Goal: Task Accomplishment & Management: Manage account settings

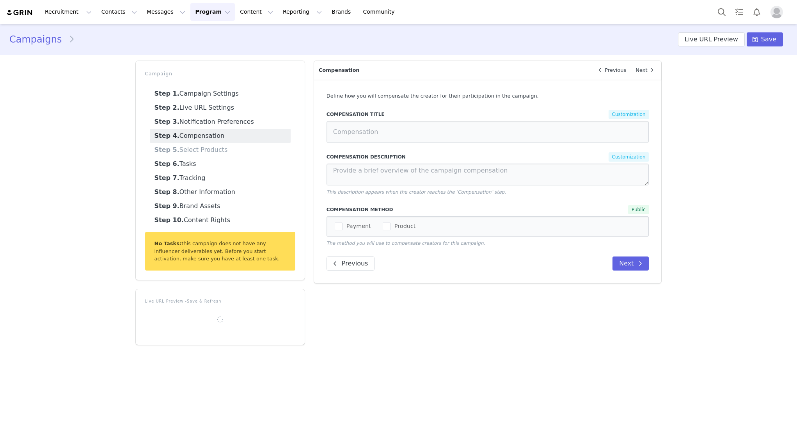
type textarea "After trying your products please complete your reviews"
type input "MERIT Products"
type textarea "Please choose the shade you'd like to receive"
type textarea "Looks like this item is out of stock!"
type textarea "Please be sure that your shipping address is up to date."
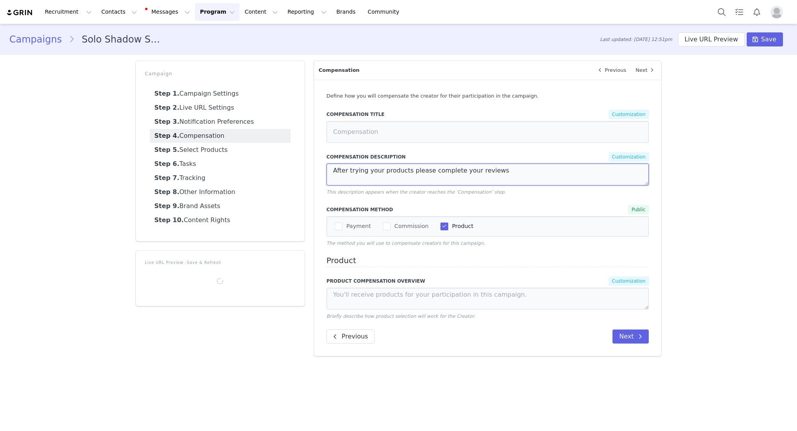
click at [403, 172] on textarea "After trying your products please complete your reviews" at bounding box center [487, 174] width 323 height 22
click at [225, 152] on link "Step 5. Select Products" at bounding box center [220, 150] width 141 height 14
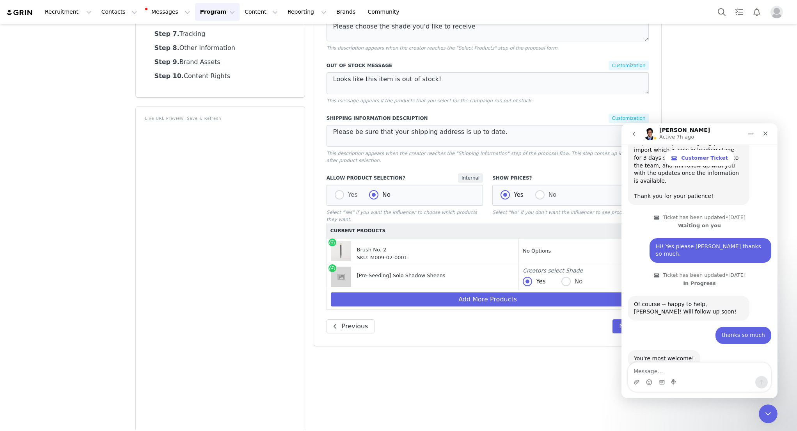
scroll to position [1190, 0]
click at [763, 134] on icon "Close" at bounding box center [765, 133] width 6 height 6
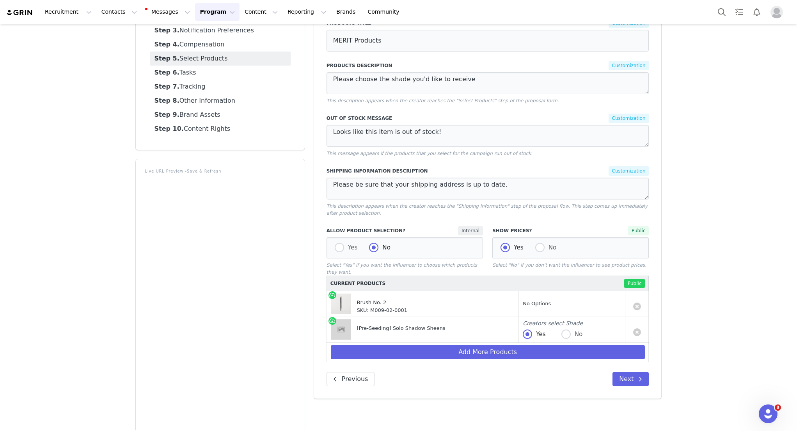
scroll to position [80, 0]
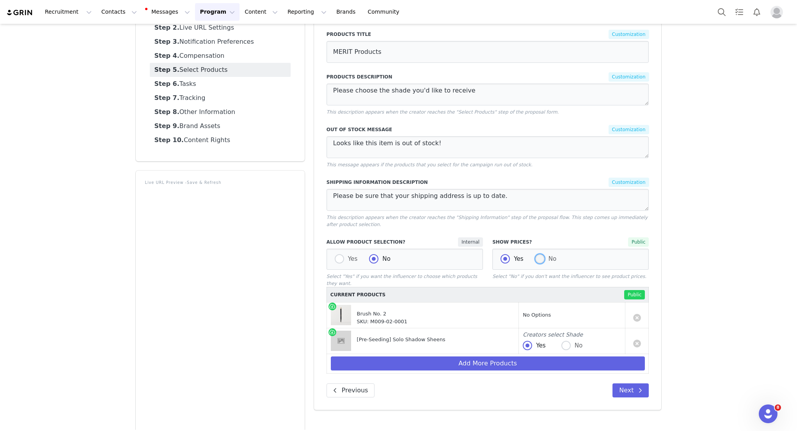
click at [544, 258] on span "No" at bounding box center [550, 258] width 12 height 7
click at [542, 258] on input "No" at bounding box center [539, 259] width 9 height 10
radio input "true"
radio input "false"
radio input "true"
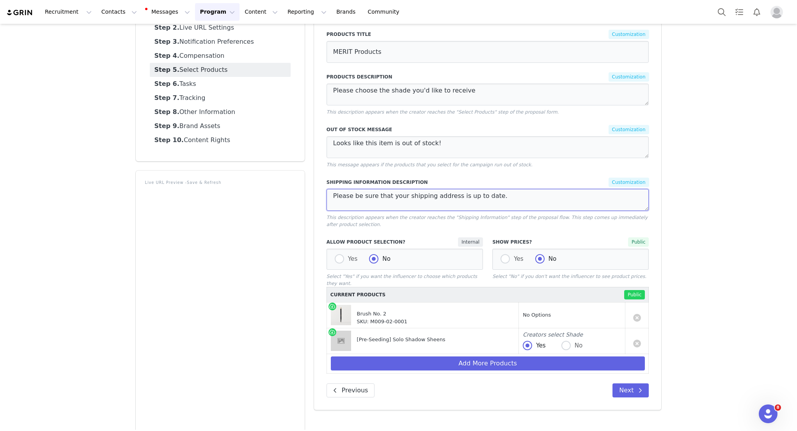
click at [468, 202] on textarea "Please be sure that your shipping address is up to date." at bounding box center [487, 200] width 323 height 22
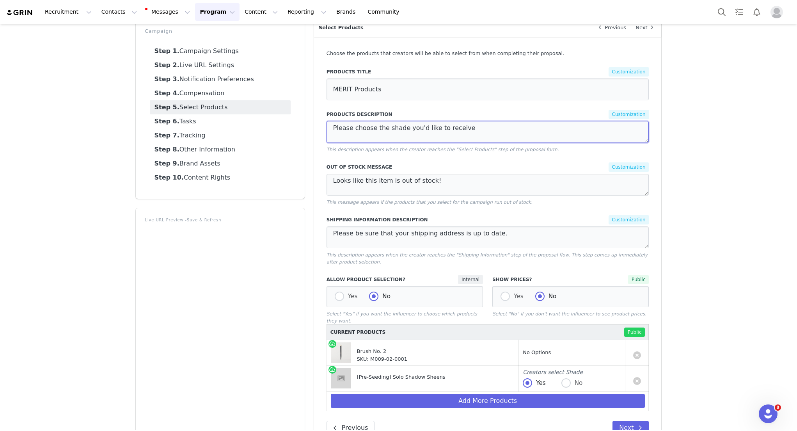
click at [472, 130] on textarea "Please choose the shade you'd like to receive" at bounding box center [487, 132] width 323 height 22
type textarea "Please choose the shade you'd like to receive!"
click at [227, 93] on link "Step 4. Compensation" at bounding box center [220, 93] width 141 height 14
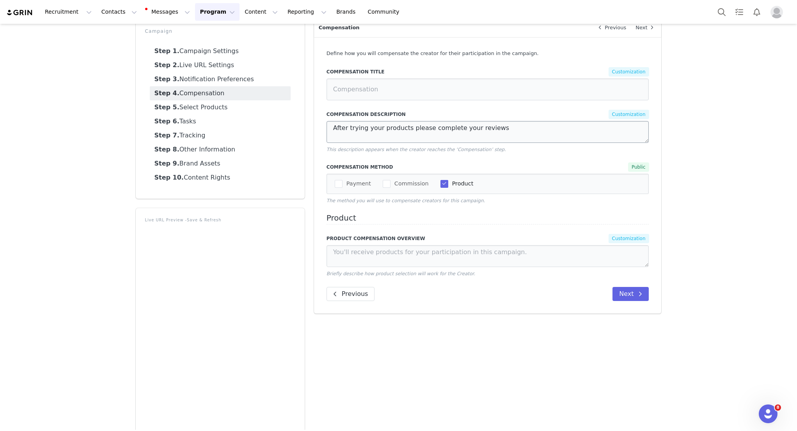
scroll to position [17, 0]
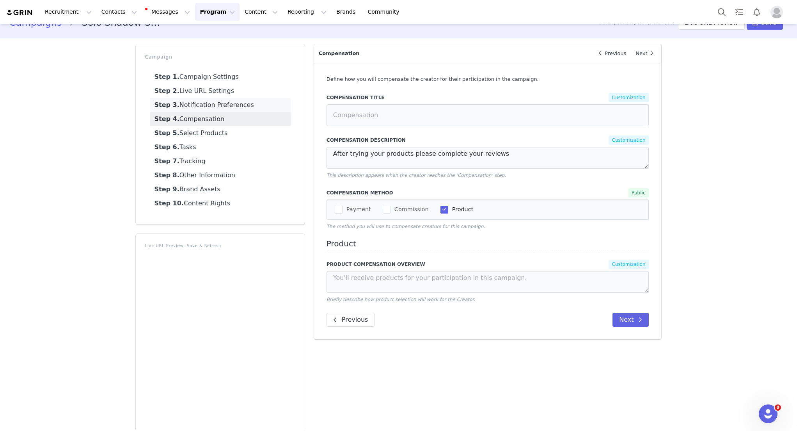
click at [242, 107] on link "Step 3. Notification Preferences" at bounding box center [220, 105] width 141 height 14
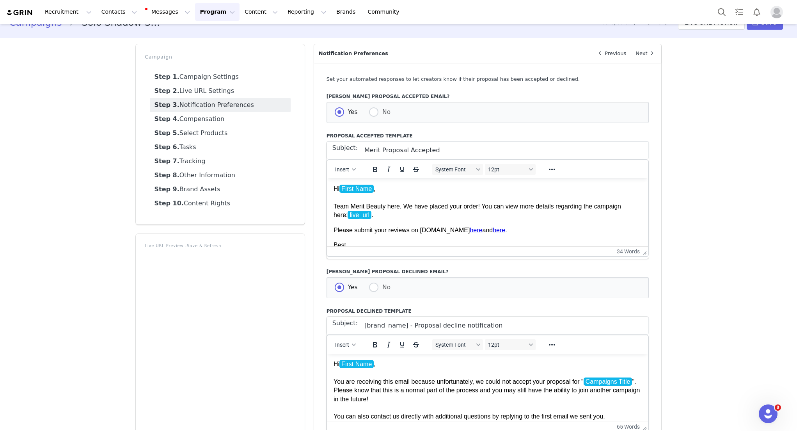
click at [449, 214] on p "Hi First Name , Team Merit Beauty here. We have placed your order! You can view…" at bounding box center [487, 201] width 309 height 35
click at [225, 93] on link "Step 2. Live URL Settings" at bounding box center [220, 91] width 141 height 14
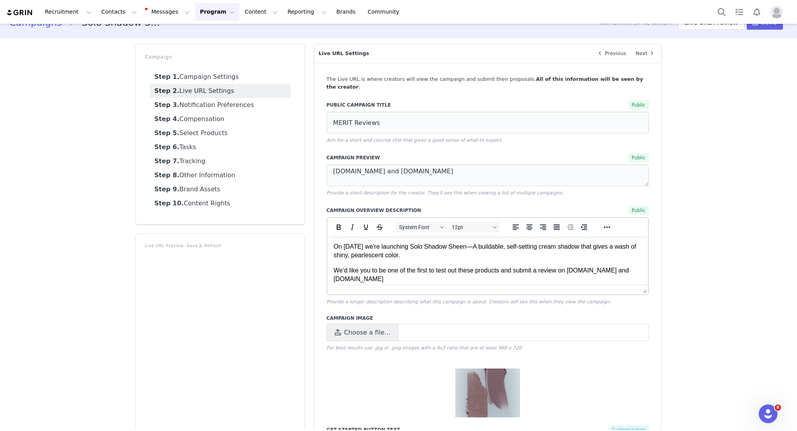
click at [396, 250] on p "On [DATE] we're launching Solo Shadow Sheen—A buildable, self-setting cream sha…" at bounding box center [487, 251] width 309 height 18
click at [455, 255] on p "On [DATE] we're launching Solo Shadow Sheen—A buildable, self-setting cream sha…" at bounding box center [487, 251] width 309 height 18
click at [441, 267] on p "We'd like you to be one of the first to test out these products and submit a re…" at bounding box center [487, 275] width 309 height 18
click at [334, 271] on p "We'd like you to be one of the first to test out these products and submit a re…" at bounding box center [487, 275] width 309 height 18
click at [437, 271] on p "As one of our valuable customers, We'd like you to be one of the first to test …" at bounding box center [487, 275] width 309 height 18
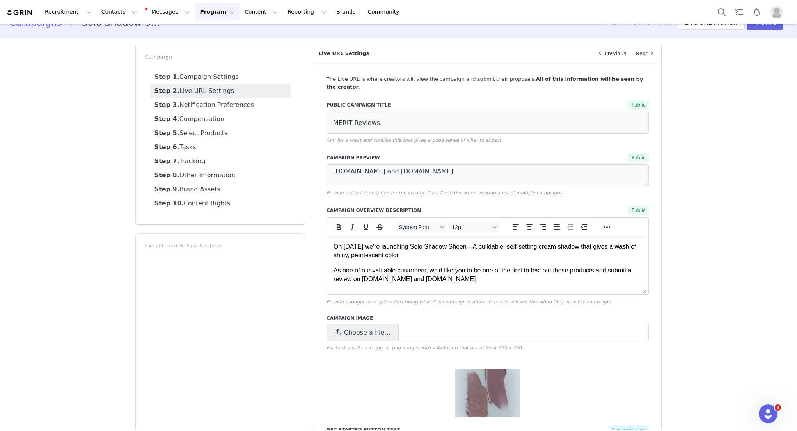
click at [396, 266] on p "As one of our valuable customers, we'd like you to be one of the first to test …" at bounding box center [487, 275] width 309 height 18
click at [376, 269] on p "As one of our valuable customers, we'd like you to be one of the first to test …" at bounding box center [487, 275] width 309 height 18
click at [368, 269] on p "As one of our valuable customers, we'd like you to be one of the first to test …" at bounding box center [487, 275] width 309 height 18
click at [374, 270] on p "As one of our valuable customers, we'd like you to be one of the first to test …" at bounding box center [487, 275] width 309 height 18
click at [479, 284] on div at bounding box center [487, 289] width 321 height 10
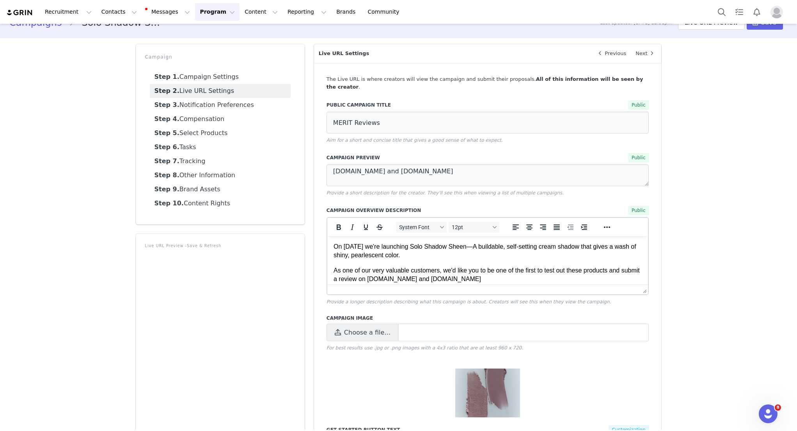
scroll to position [5, 0]
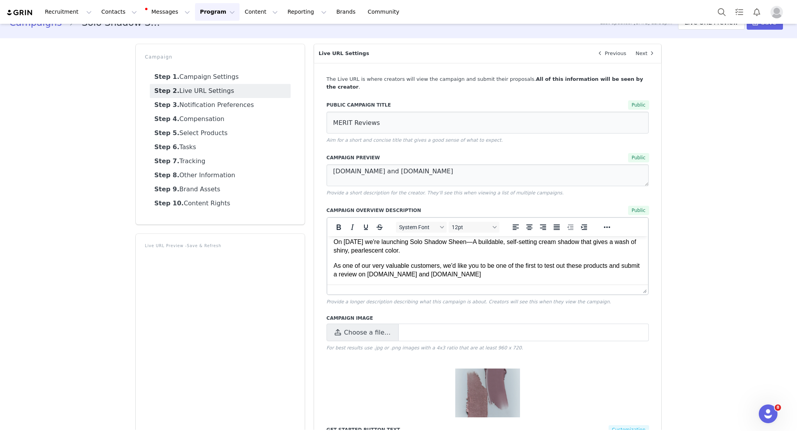
click at [500, 275] on p "As one of our very valuable customers, we'd like you to be one of the first to …" at bounding box center [487, 270] width 309 height 18
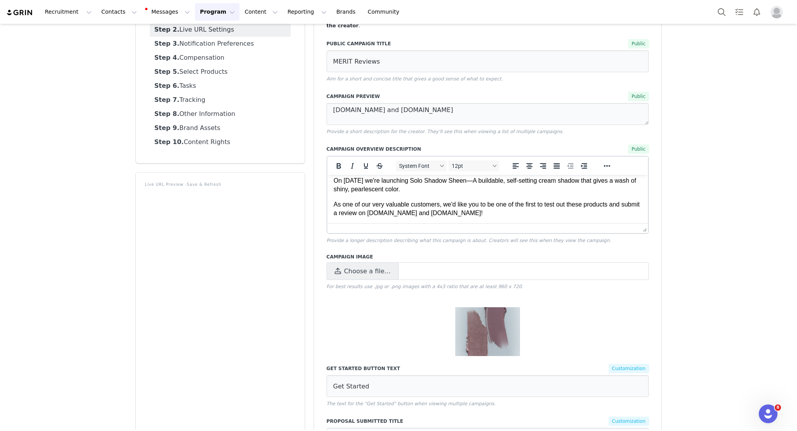
scroll to position [0, 0]
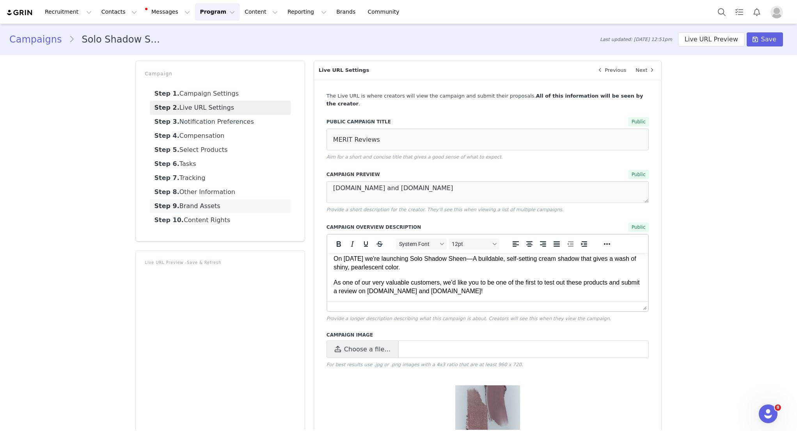
click at [199, 206] on link "Step 9. Brand Assets" at bounding box center [220, 206] width 141 height 14
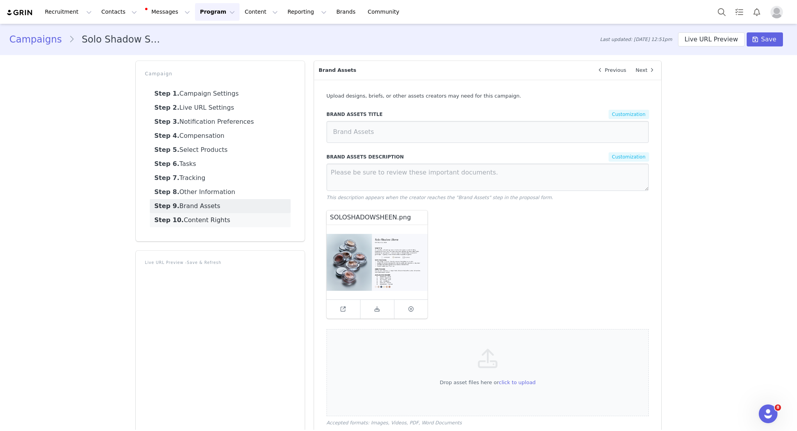
click at [224, 216] on link "Step 10. Content Rights" at bounding box center [220, 220] width 141 height 14
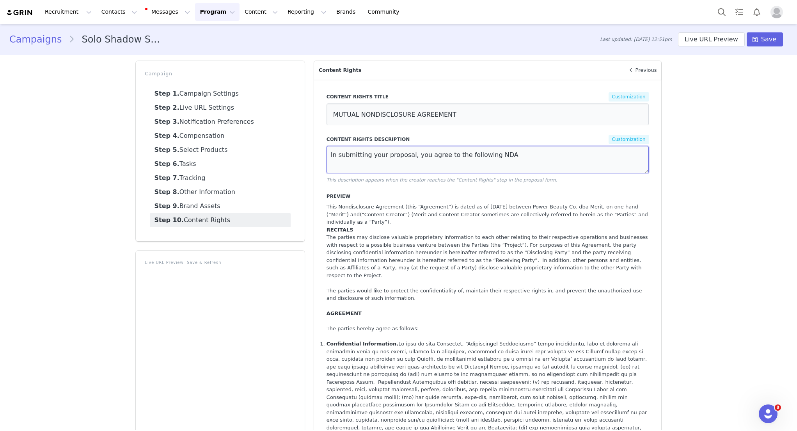
click at [373, 168] on textarea "In submitting your proposal, you agree to the following NDA" at bounding box center [487, 159] width 323 height 27
type textarea "In submitting your proposal, you agree to the following NDA."
click at [205, 149] on link "Step 5. Select Products" at bounding box center [220, 150] width 141 height 14
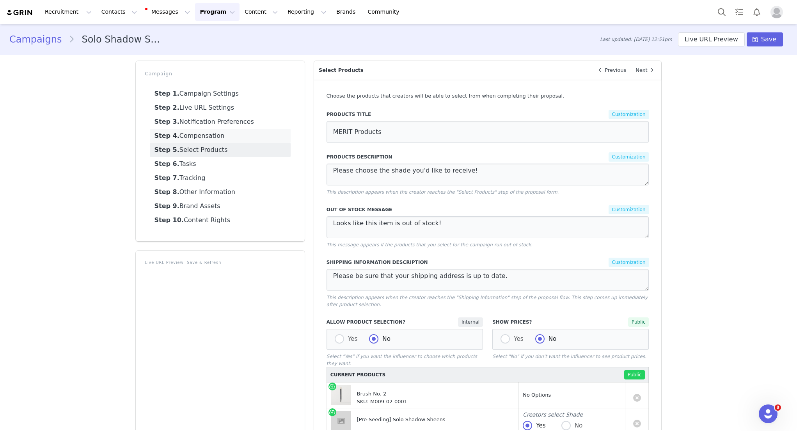
click at [238, 137] on link "Step 4. Compensation" at bounding box center [220, 136] width 141 height 14
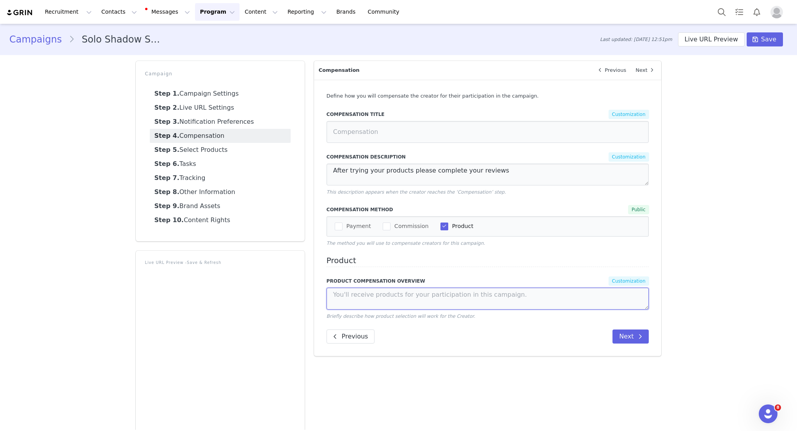
click at [471, 293] on textarea at bounding box center [487, 298] width 323 height 22
click at [232, 115] on link "Step 3. Notification Preferences" at bounding box center [220, 122] width 141 height 14
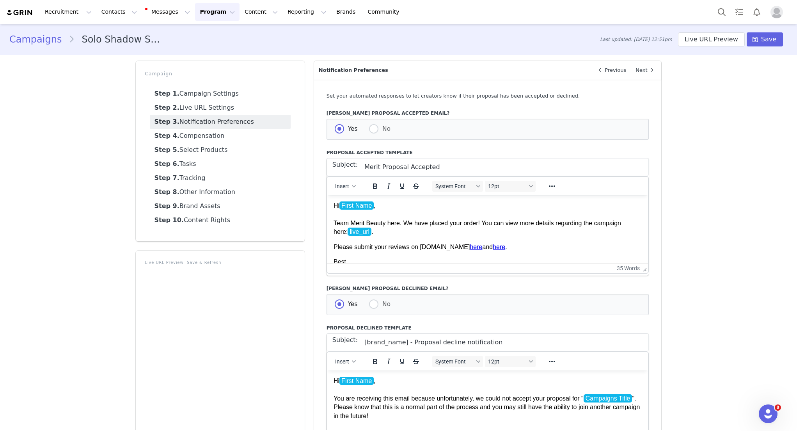
click at [409, 230] on p "Hi First Name , Team Merit Beauty here. We have placed your order! You can view…" at bounding box center [487, 218] width 309 height 35
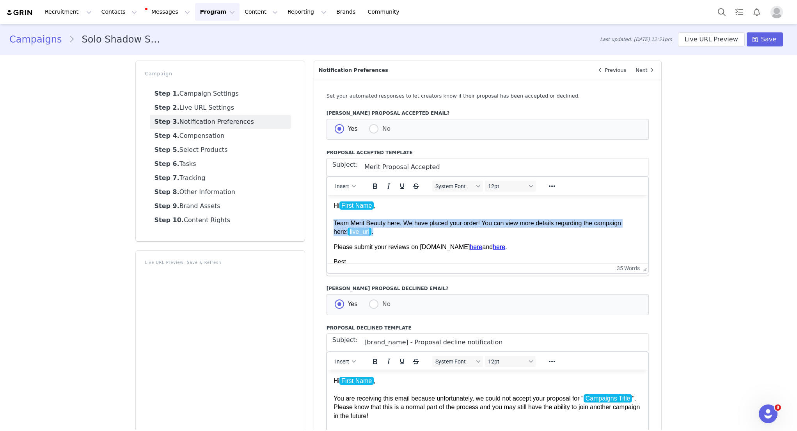
click at [409, 230] on p "Hi First Name , Team Merit Beauty here. We have placed your order! You can view…" at bounding box center [487, 218] width 309 height 35
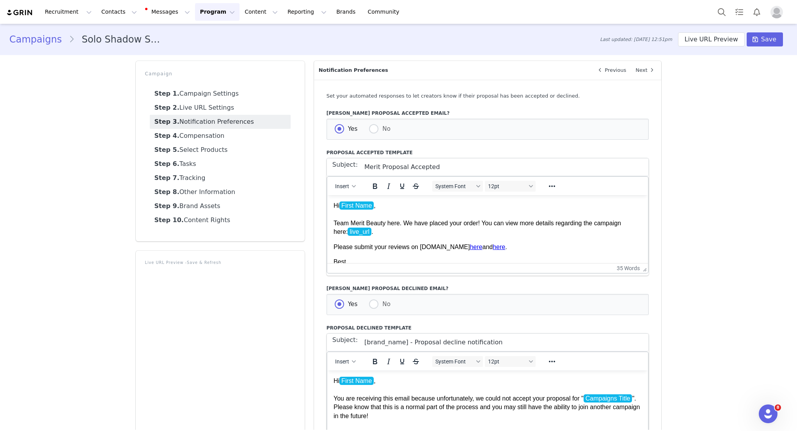
click at [546, 250] on p "Please submit your reviews on [DOMAIN_NAME] here and here ." at bounding box center [487, 246] width 309 height 9
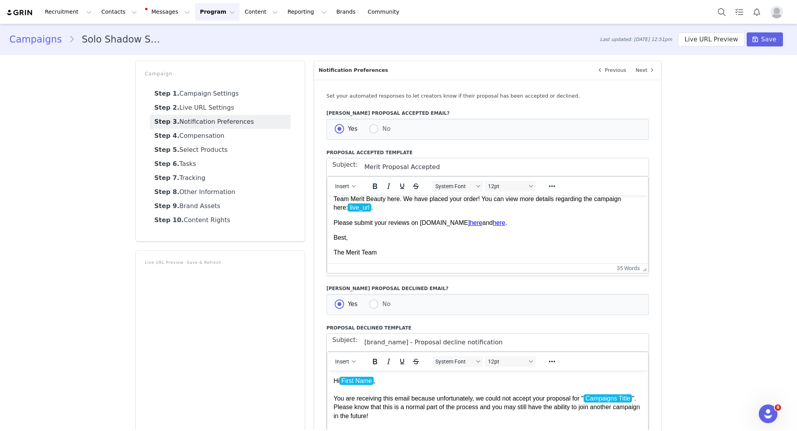
click at [436, 225] on p "Please submit your reviews on [DOMAIN_NAME] here and here ." at bounding box center [487, 222] width 309 height 9
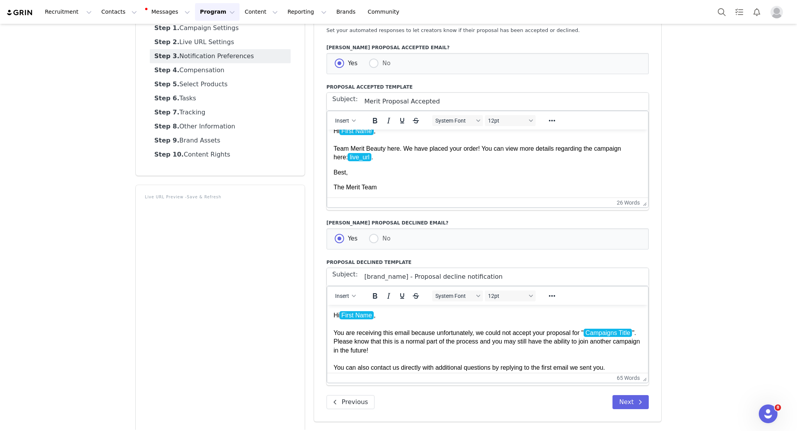
scroll to position [78, 0]
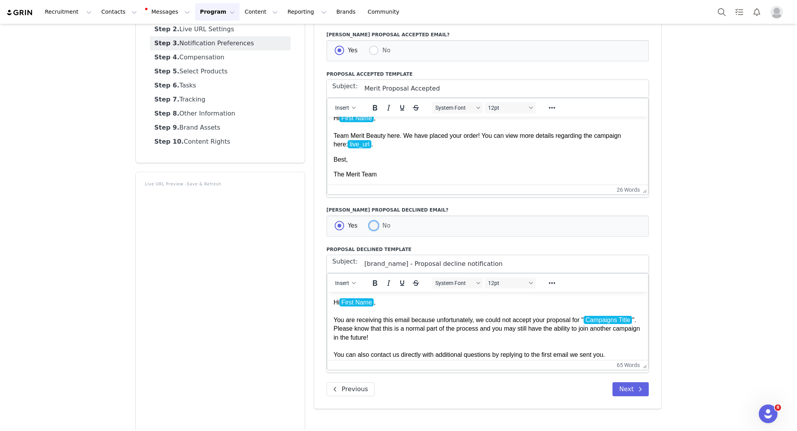
click at [369, 225] on span at bounding box center [373, 225] width 9 height 9
click at [369, 225] on input "No" at bounding box center [373, 226] width 9 height 10
radio input "true"
radio input "false"
radio input "true"
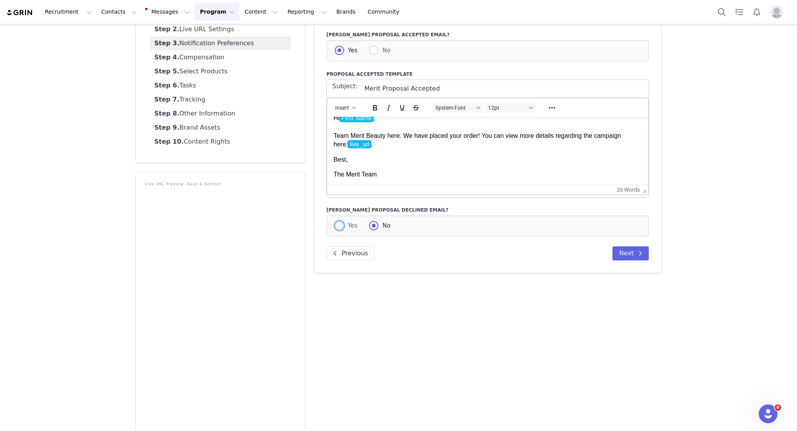
click at [335, 226] on span at bounding box center [339, 225] width 9 height 9
click at [335, 226] on input "Yes" at bounding box center [339, 226] width 9 height 10
radio input "true"
radio input "false"
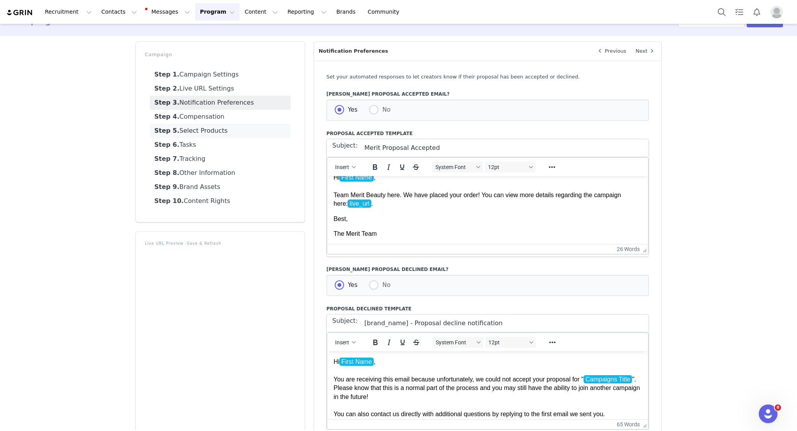
scroll to position [0, 0]
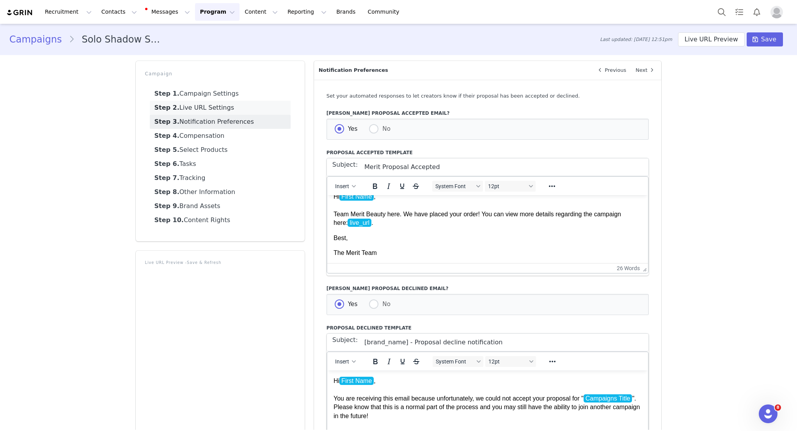
click at [212, 105] on link "Step 2. Live URL Settings" at bounding box center [220, 108] width 141 height 14
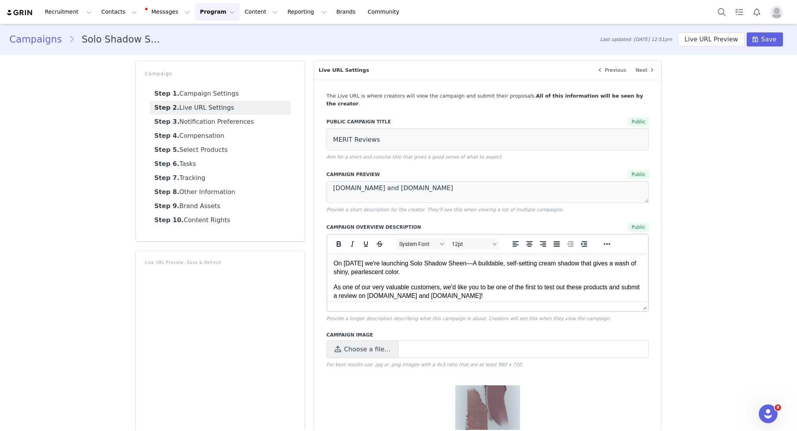
click at [494, 293] on p "As one of our very valuable customers, we'd like you to be one of the first to …" at bounding box center [487, 292] width 309 height 18
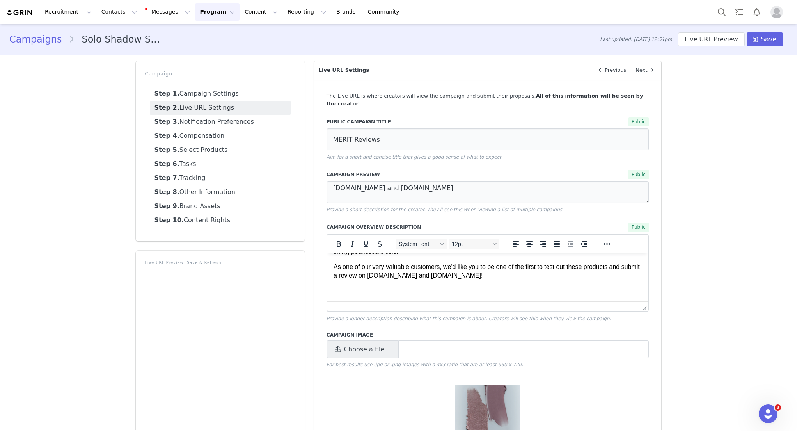
scroll to position [20, 0]
click at [541, 289] on p "Please kindly keep this confidential on your socials until launch" at bounding box center [487, 291] width 309 height 9
click at [560, 288] on p "Please kindly keep this confidential on your socials until launch (10.22.)" at bounding box center [487, 291] width 309 height 9
click at [462, 293] on p "Please kindly keep this confidential on your socials until launch (10.22.)" at bounding box center [487, 291] width 309 height 9
click at [459, 293] on p "Please kindly keep this confidential on your socials until launch (10.22.)" at bounding box center [487, 291] width 309 height 9
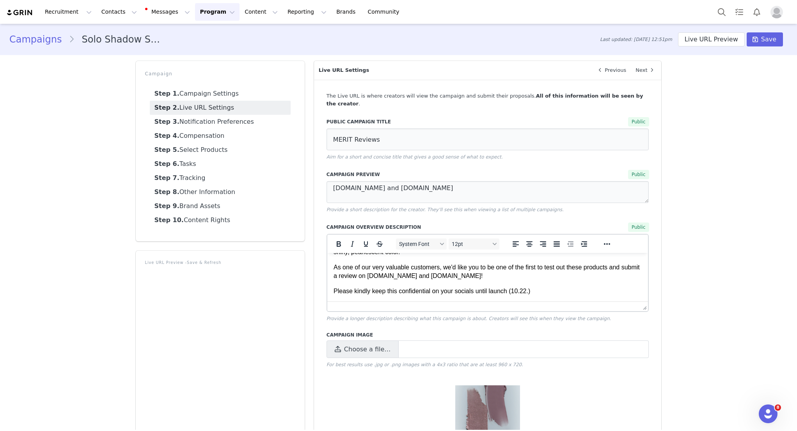
click at [449, 293] on p "Please kindly keep this confidential on your socials until launch (10.22.)" at bounding box center [487, 291] width 309 height 9
click at [465, 291] on p "Please kindly keep this confidential on your socials until launch (10.22.)" at bounding box center [487, 291] width 309 height 9
click at [574, 300] on html "On [DATE] we're launching Solo Shadow Sheen—A buildable, self-setting cream sha…" at bounding box center [487, 267] width 321 height 69
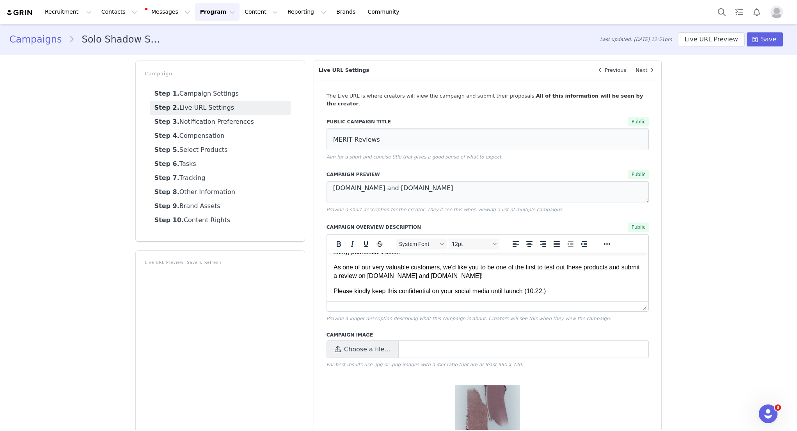
click at [445, 291] on p "Please kindly keep this confidential on your social media until launch (10.22.)" at bounding box center [487, 291] width 309 height 9
click at [487, 292] on p "Please kindly keep this confidential on social media until launch (10.22.)" at bounding box center [487, 291] width 309 height 9
drag, startPoint x: 434, startPoint y: 294, endPoint x: 477, endPoint y: 292, distance: 42.9
click at [477, 292] on p "Please kindly keep this confidential on social media until launch (10.22.)" at bounding box center [487, 291] width 309 height 9
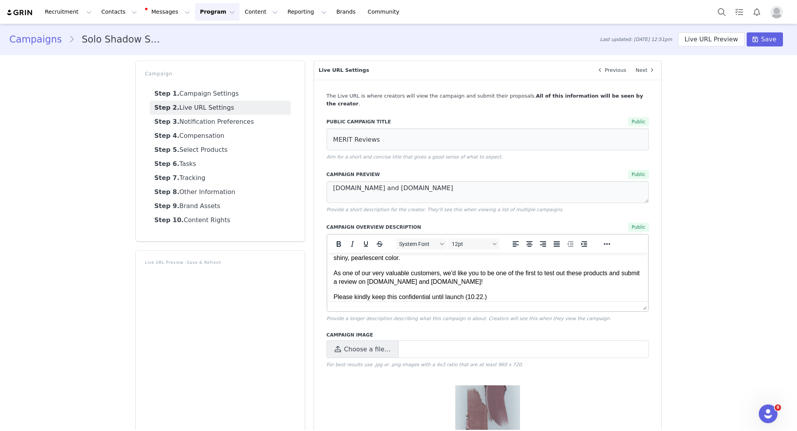
scroll to position [0, 0]
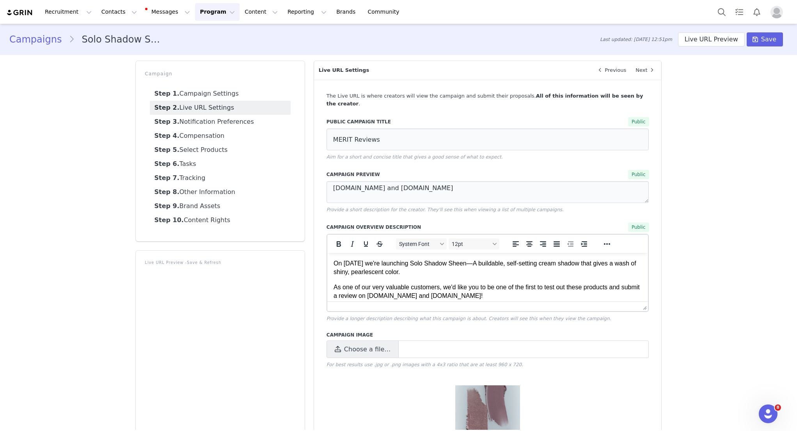
click at [448, 290] on p "As one of our very valuable customers, we'd like you to be one of the first to …" at bounding box center [487, 292] width 309 height 18
click at [423, 285] on p "As one of our very valuable customers, we'd like you to be one of the first to …" at bounding box center [487, 292] width 309 height 18
drag, startPoint x: 445, startPoint y: 286, endPoint x: 349, endPoint y: 287, distance: 96.3
click at [346, 287] on p "As one of our very valuable customers, we'd like you to be one of the first to …" at bounding box center [487, 292] width 309 height 18
click at [378, 286] on p "As one of our very valuable customers, we'd like you to be one of the first to …" at bounding box center [487, 292] width 309 height 18
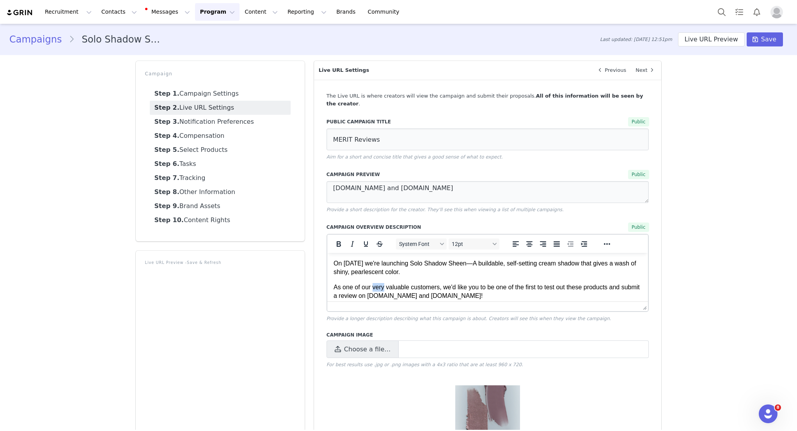
click at [378, 286] on p "As one of our very valuable customers, we'd like you to be one of the first to …" at bounding box center [487, 292] width 309 height 18
click at [397, 288] on p "As one of our most valuable customers, we'd like you to be one of the first to …" at bounding box center [487, 292] width 309 height 18
click at [446, 285] on p "As one of our most valuable customers, we'd like you to be one of the first to …" at bounding box center [487, 292] width 309 height 18
click at [381, 288] on p "As one of our most valuable customers, we'd like you to be one of the first to …" at bounding box center [487, 292] width 309 height 18
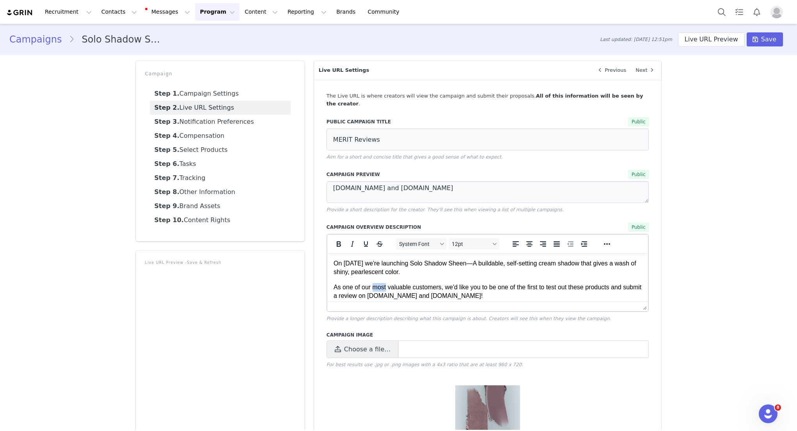
click at [381, 288] on p "As one of our most valuable customers, we'd like you to be one of the first to …" at bounding box center [487, 292] width 309 height 18
click at [389, 288] on p "As one of our valuable customers, we'd like you to be one of the first to test …" at bounding box center [487, 292] width 309 height 18
click at [398, 288] on p "As one of our valuable customers, we'd like you to be one of the first to test …" at bounding box center [487, 292] width 309 height 18
click at [428, 292] on p "As one of our valuabed customers, we'd like you to be one of the first to test …" at bounding box center [487, 292] width 309 height 18
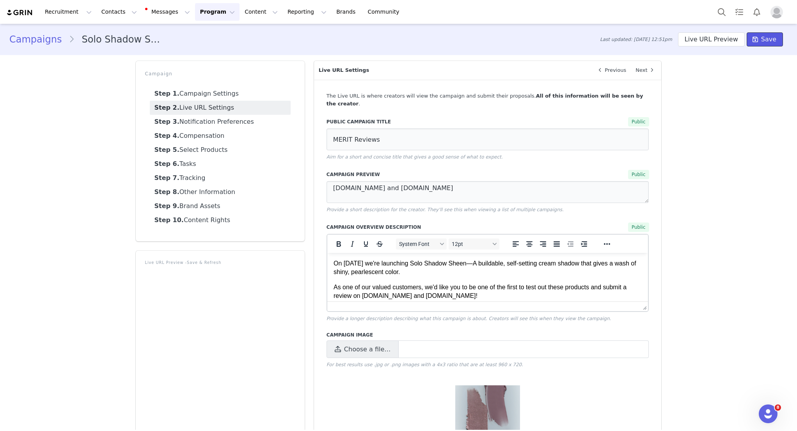
click at [753, 42] on button "Save" at bounding box center [765, 39] width 36 height 14
click at [402, 134] on input "MERIT Reviews" at bounding box center [487, 139] width 323 height 22
click at [410, 193] on textarea "[DOMAIN_NAME] and [DOMAIN_NAME]" at bounding box center [487, 192] width 323 height 22
click at [387, 137] on input "MERIT Reviews" at bounding box center [487, 139] width 323 height 22
click at [326, 133] on input "MERIT Reviews" at bounding box center [487, 139] width 323 height 22
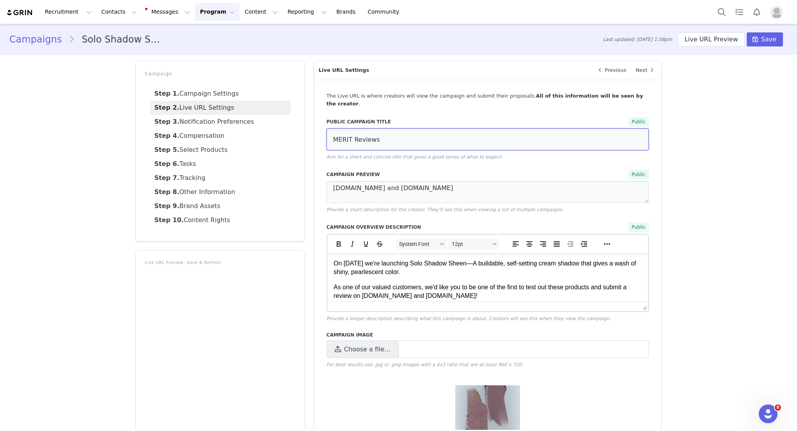
click at [408, 135] on input "MERIT Reviews" at bounding box center [487, 139] width 323 height 22
click at [376, 133] on input "MERIT Reviews / Solo Shadow Sheen" at bounding box center [487, 139] width 323 height 22
click at [755, 44] on button "Save" at bounding box center [765, 39] width 36 height 14
type input "MERIT Reviews: Solo Shadow Sheen"
click at [504, 272] on p "On [DATE] we're launching Solo Shadow Sheen—A buildable, self-setting cream sha…" at bounding box center [487, 268] width 309 height 18
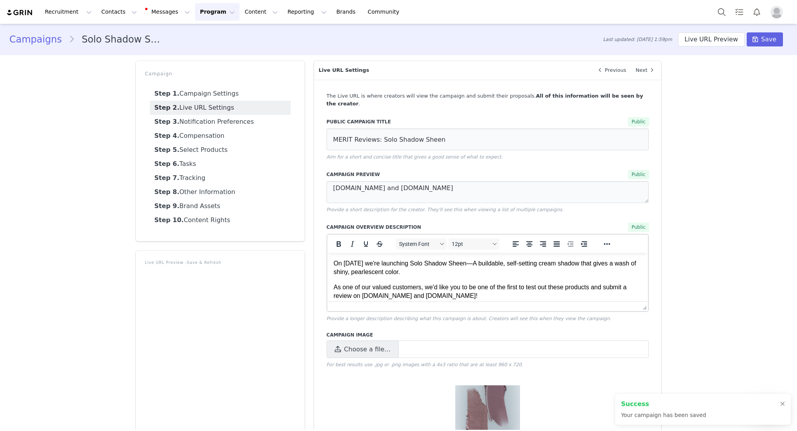
click at [504, 272] on p "On [DATE] we're launching Solo Shadow Sheen—A buildable, self-setting cream sha…" at bounding box center [487, 268] width 309 height 18
click at [497, 274] on p "On [DATE] we're launching Solo Shadow Sheen—A buildable, self-setting cream sha…" at bounding box center [487, 268] width 309 height 18
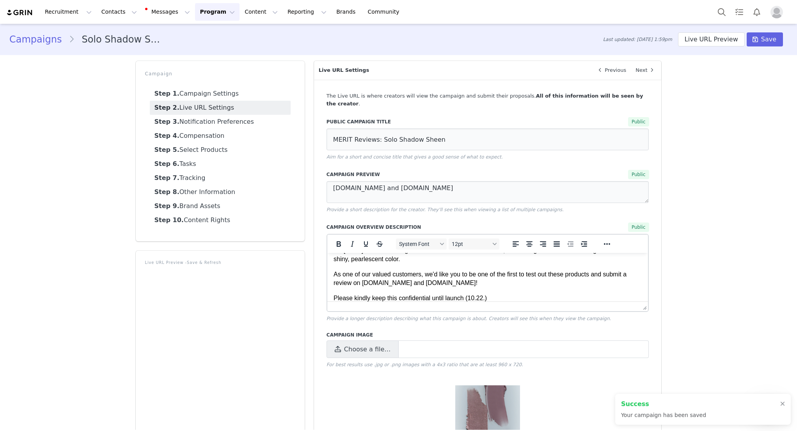
scroll to position [13, 0]
click at [491, 282] on p "As one of our valued customers, we'd like you to be one of the first to test ou…" at bounding box center [487, 279] width 309 height 18
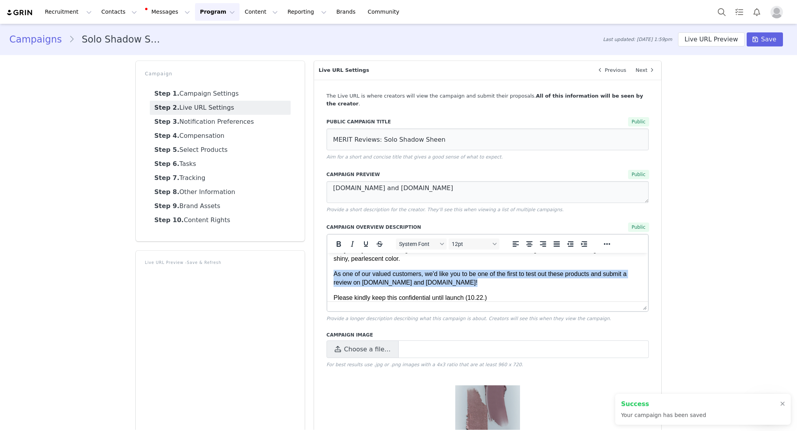
click at [491, 282] on p "As one of our valued customers, we'd like you to be one of the first to test ou…" at bounding box center [487, 279] width 309 height 18
click at [468, 283] on p "As one of our valued customers, we'd like you to be one of the first to test ou…" at bounding box center [487, 279] width 309 height 18
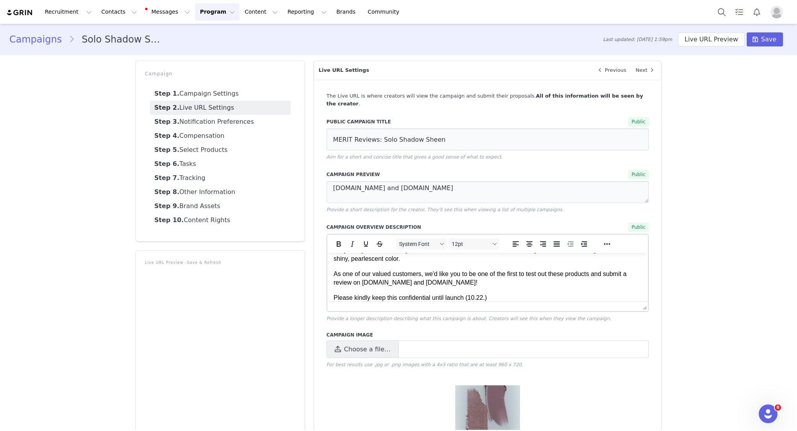
click at [498, 280] on p "As one of our valued customers, we'd like you to be one of the first to test ou…" at bounding box center [487, 279] width 309 height 18
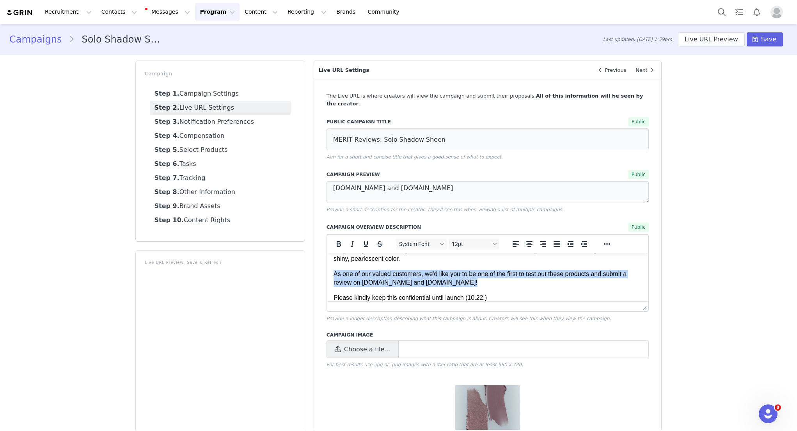
click at [498, 280] on p "As one of our valued customers, we'd like you to be one of the first to test ou…" at bounding box center [487, 279] width 309 height 18
click at [528, 282] on p "As one of our valued customers, we'd like you to be one of the first to test ou…" at bounding box center [487, 279] width 309 height 18
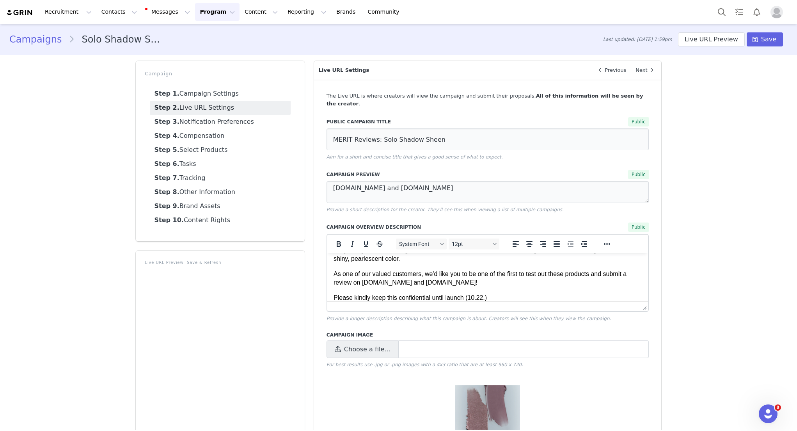
click at [548, 288] on body "On [DATE] we're launching Solo Shadow Sheen—A buildable, self-setting cream sha…" at bounding box center [487, 274] width 309 height 56
click at [494, 284] on p "As one of our valued customers, we'd like you to be one of the first to test ou…" at bounding box center [487, 279] width 309 height 18
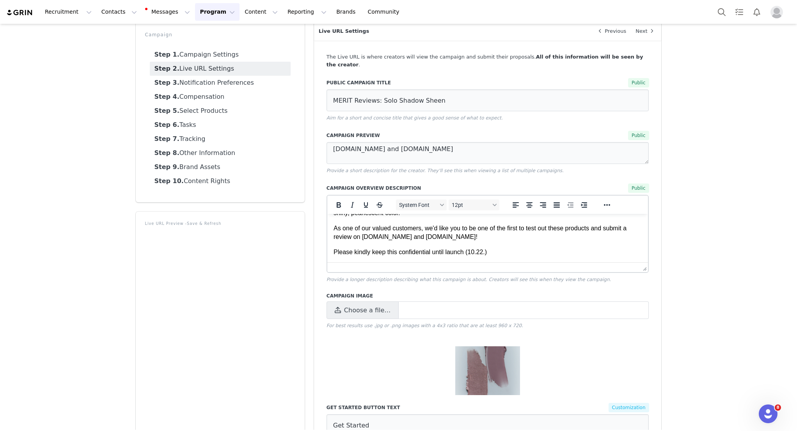
scroll to position [0, 0]
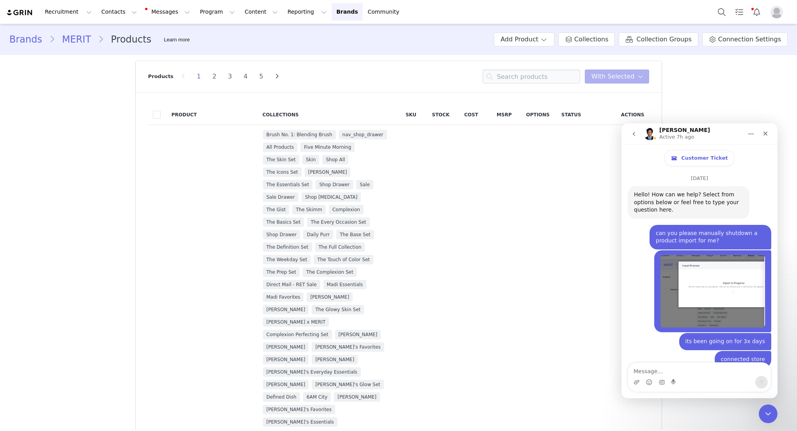
scroll to position [1190, 0]
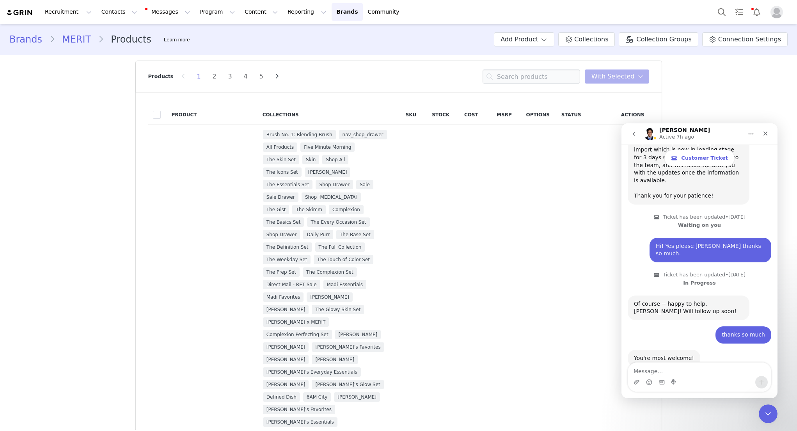
click at [716, 242] on div "Hi! Yes please [PERSON_NAME] thanks so much." at bounding box center [710, 249] width 109 height 15
click at [698, 159] on span "Customer Ticket" at bounding box center [704, 158] width 46 height 6
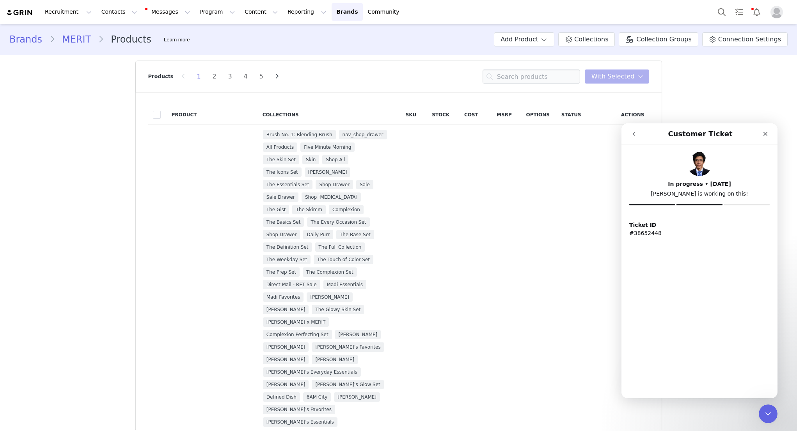
click at [645, 234] on p "#38652448" at bounding box center [699, 233] width 140 height 8
click at [700, 159] on img "Intercom messenger" at bounding box center [699, 163] width 25 height 25
click at [639, 135] on button "go back" at bounding box center [633, 133] width 15 height 15
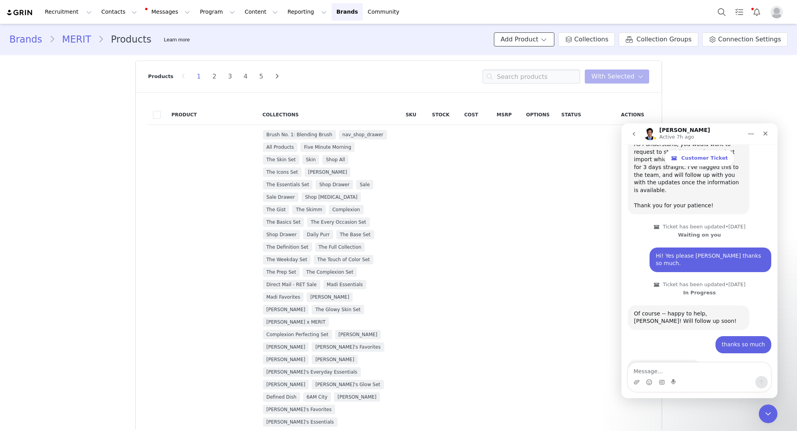
click at [540, 39] on button "Add Product" at bounding box center [524, 39] width 60 height 14
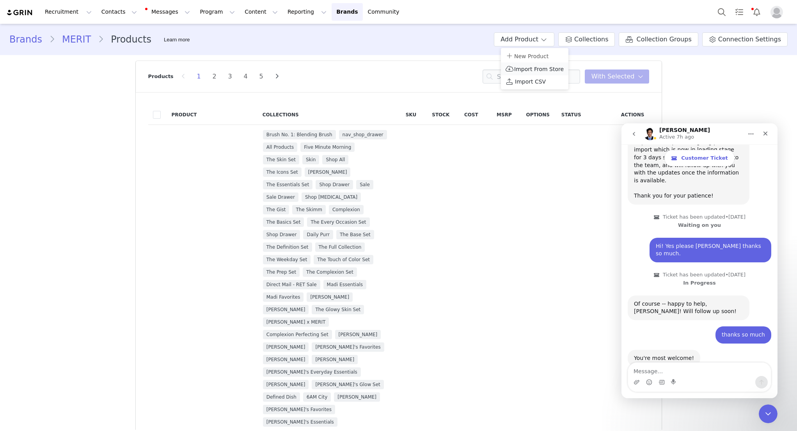
click at [534, 71] on span "Import From Store" at bounding box center [539, 69] width 50 height 6
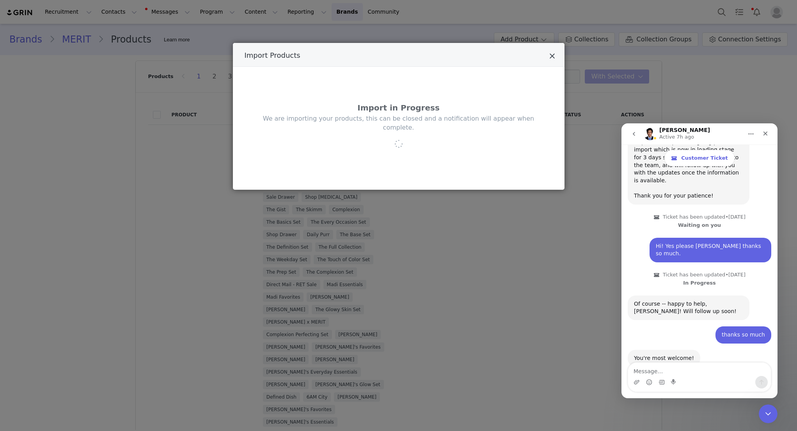
click at [550, 53] on icon "Close" at bounding box center [552, 56] width 6 height 8
